Goal: Task Accomplishment & Management: Use online tool/utility

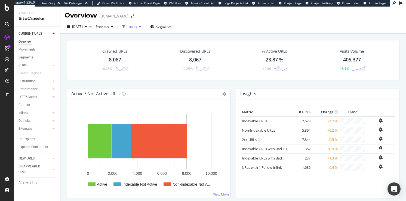
click at [141, 27] on icon "button" at bounding box center [140, 26] width 2 height 3
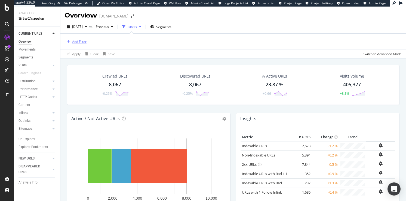
click at [81, 42] on div "Add Filter" at bounding box center [79, 41] width 14 height 5
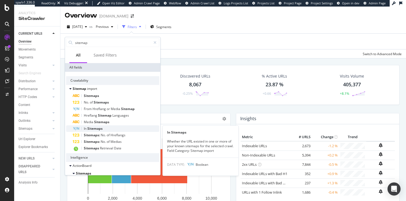
type input "sitemap"
click at [95, 128] on span "Sitemaps" at bounding box center [94, 128] width 15 height 5
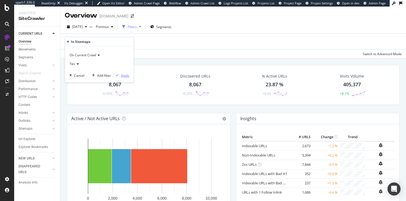
click at [124, 75] on div "Apply" at bounding box center [125, 75] width 8 height 5
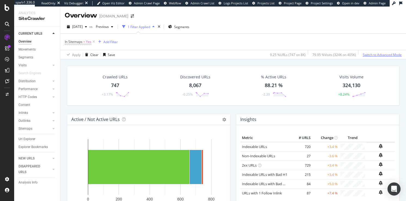
click at [385, 54] on div "Switch to Advanced Mode" at bounding box center [382, 54] width 39 height 5
click at [385, 54] on div "Switch back to Simple mode" at bounding box center [381, 54] width 42 height 5
click at [385, 54] on div "Switch to Advanced Mode" at bounding box center [382, 54] width 39 height 5
click at [385, 54] on div "Switch back to Simple mode" at bounding box center [381, 54] width 42 height 5
click at [383, 54] on div "Switch to Advanced Mode" at bounding box center [382, 54] width 39 height 5
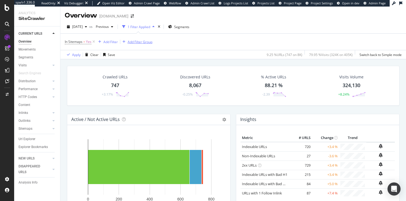
click at [138, 43] on div "Add Filter Group" at bounding box center [140, 42] width 25 height 5
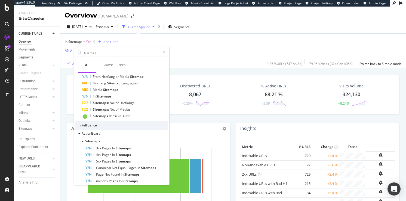
scroll to position [70, 0]
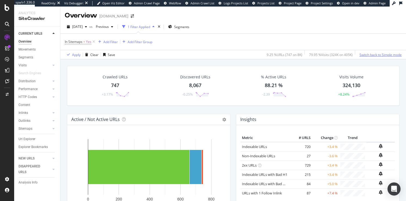
click at [382, 54] on div "Switch back to Simple mode" at bounding box center [381, 54] width 42 height 5
click at [190, 28] on span "Segments" at bounding box center [181, 27] width 15 height 5
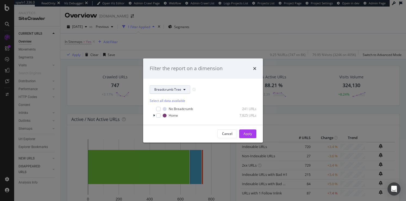
click at [185, 89] on button "Breadcrumb Tree" at bounding box center [170, 89] width 41 height 9
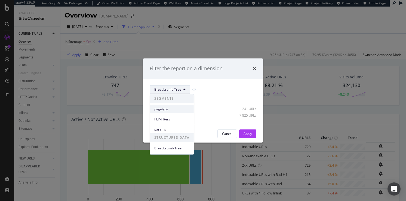
click at [160, 108] on span "pagetype" at bounding box center [171, 109] width 35 height 5
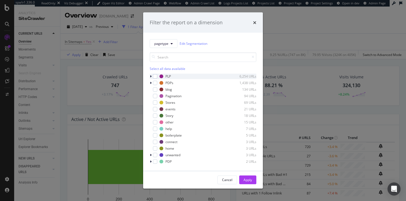
click at [151, 76] on icon "modal" at bounding box center [151, 75] width 2 height 3
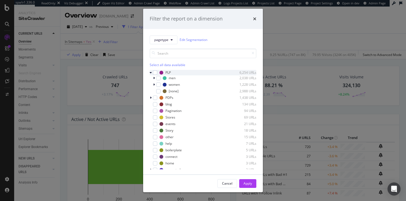
click at [151, 72] on icon "modal" at bounding box center [151, 72] width 2 height 3
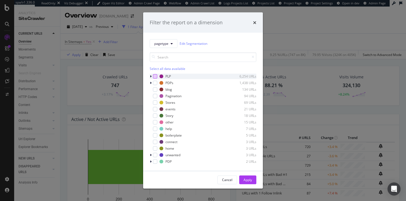
click at [155, 76] on div "modal" at bounding box center [155, 76] width 4 height 4
click at [247, 178] on div "Apply" at bounding box center [248, 179] width 8 height 5
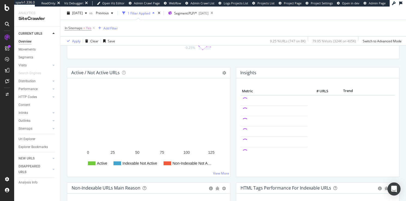
scroll to position [52, 0]
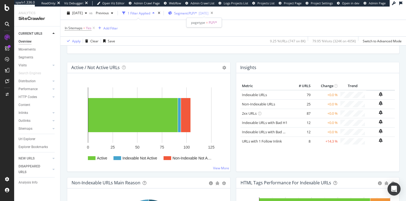
click at [196, 13] on span "Segment: PLP/*" at bounding box center [185, 13] width 23 height 5
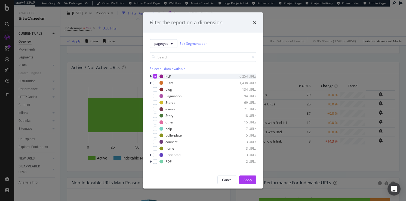
click at [155, 75] on icon "modal" at bounding box center [155, 76] width 2 height 3
click at [155, 82] on div "modal" at bounding box center [155, 82] width 4 height 4
click at [151, 82] on icon "modal" at bounding box center [151, 82] width 2 height 3
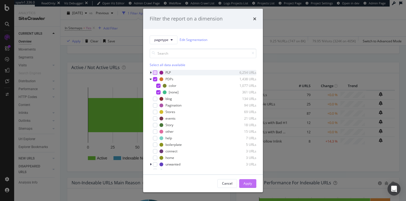
click at [248, 183] on div "Apply" at bounding box center [248, 183] width 8 height 5
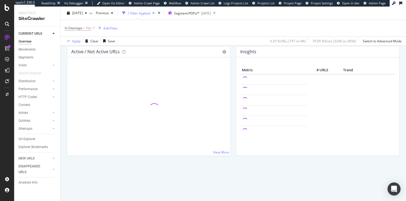
scroll to position [52, 0]
